Goal: Task Accomplishment & Management: Manage account settings

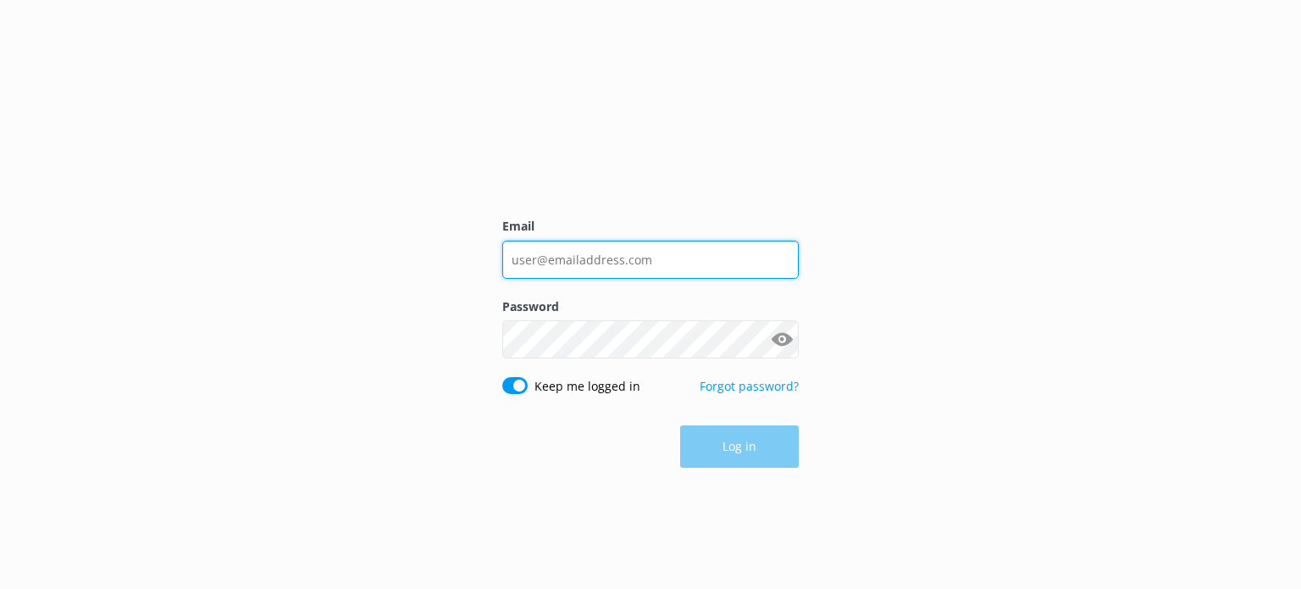
type input "[EMAIL_ADDRESS][DOMAIN_NAME]"
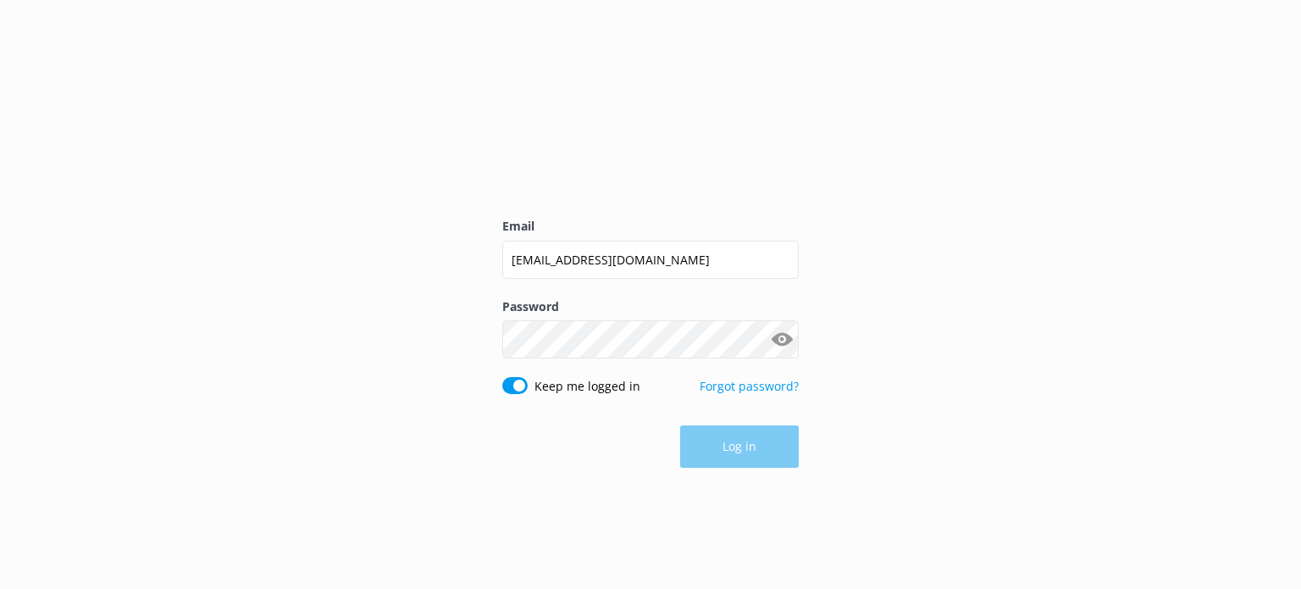
click at [760, 431] on div "Log in" at bounding box center [650, 446] width 297 height 42
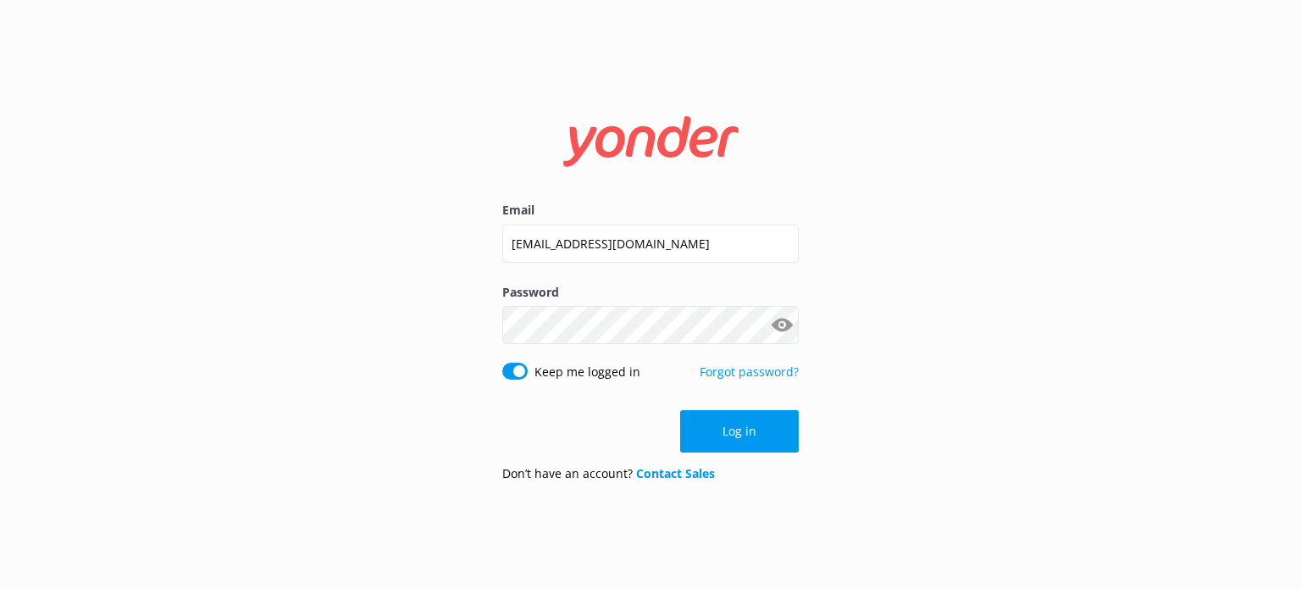
click at [760, 431] on button "Log in" at bounding box center [739, 431] width 119 height 42
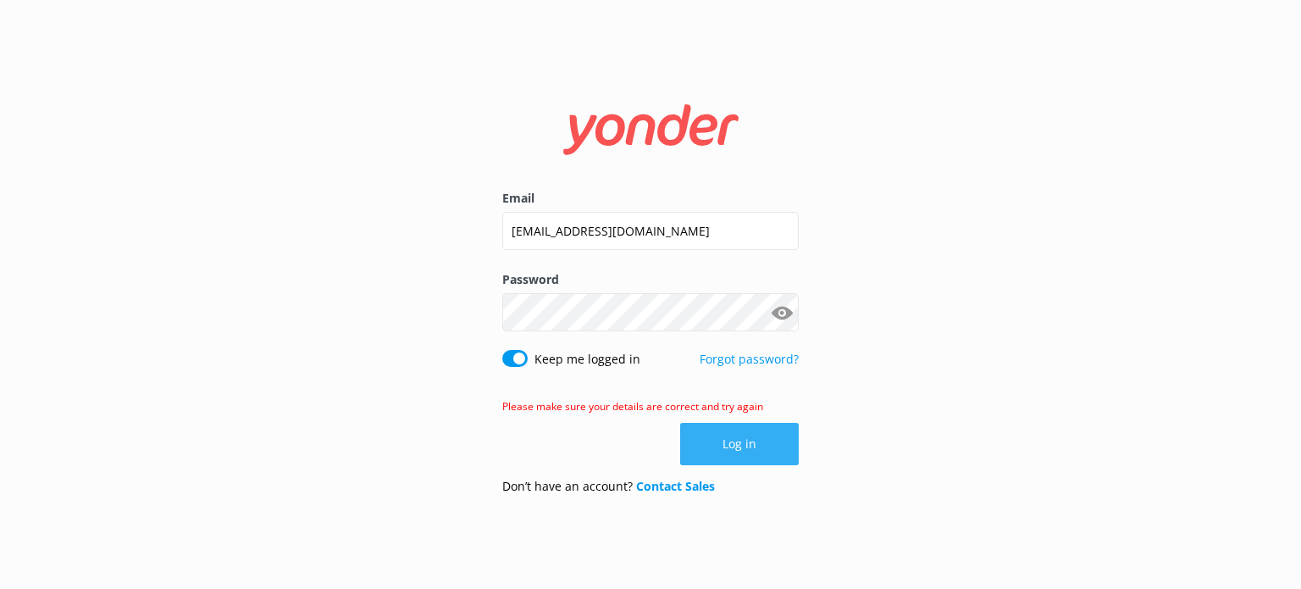
click at [739, 447] on button "Log in" at bounding box center [739, 444] width 119 height 42
click at [738, 447] on button "Log in" at bounding box center [739, 444] width 119 height 42
